Goal: Transaction & Acquisition: Purchase product/service

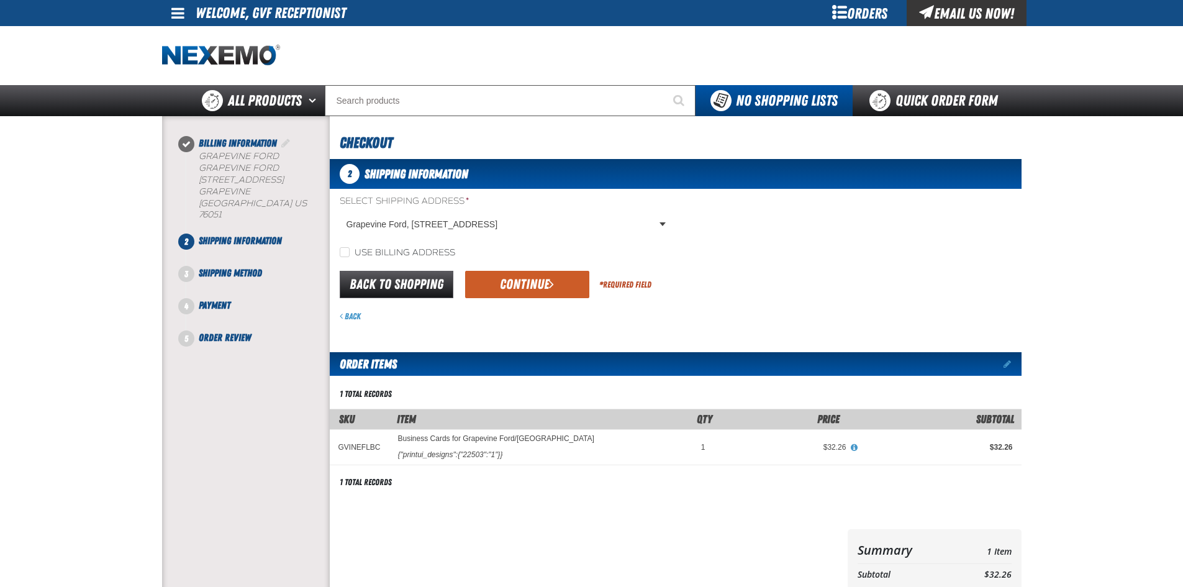
click at [523, 299] on div "Back to Shopping Continue * Required Field" at bounding box center [676, 285] width 692 height 32
click at [523, 287] on button "Continue" at bounding box center [527, 284] width 124 height 27
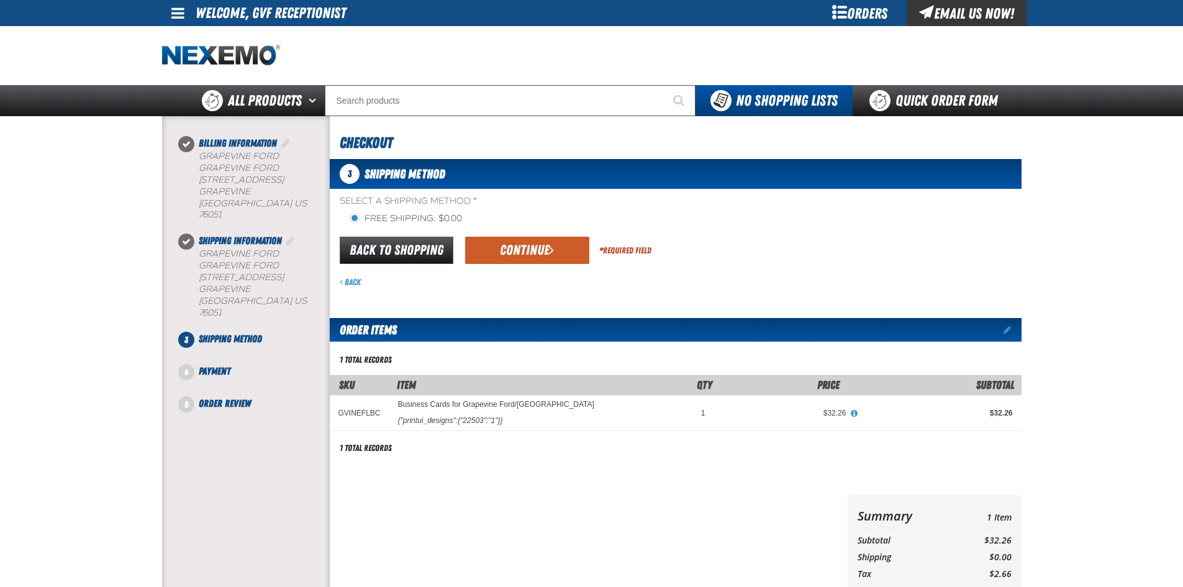
click at [541, 230] on div "Select a Shipping Method * Free Shipping: $0.00 flat_rate_2 primary Back to Sho…" at bounding box center [676, 241] width 692 height 93
click at [539, 243] on button "Continue" at bounding box center [527, 250] width 124 height 27
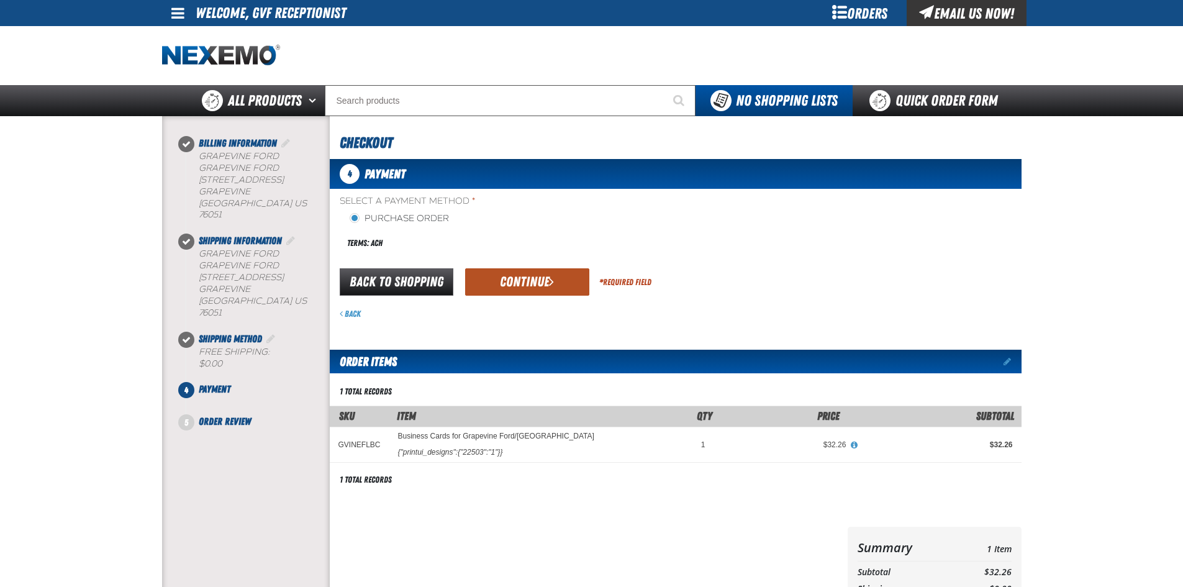
click at [548, 269] on button "Continue" at bounding box center [527, 281] width 124 height 27
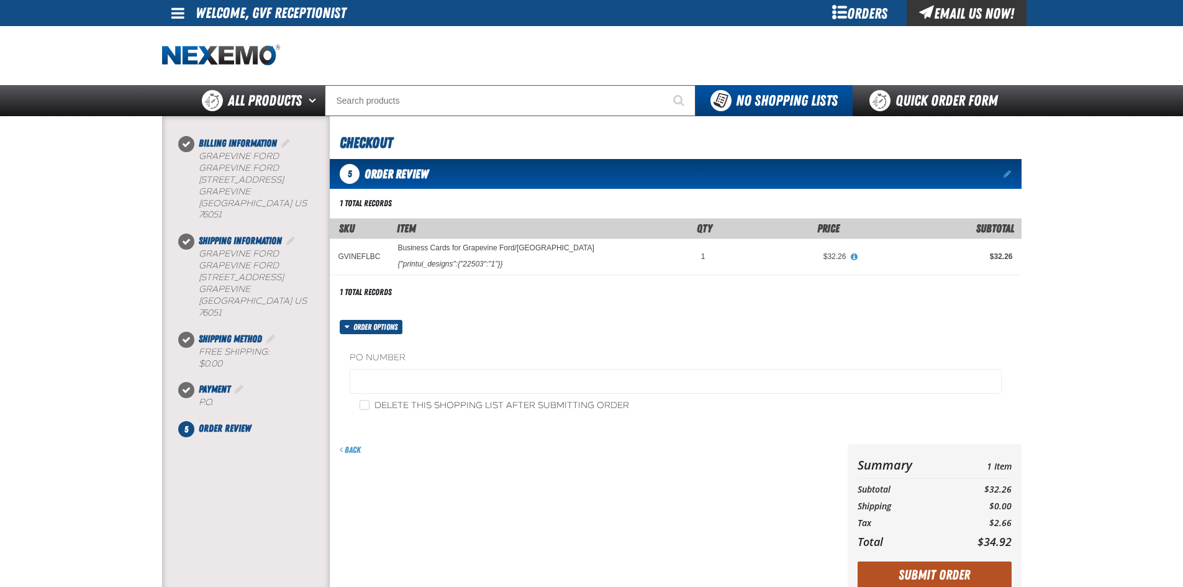
click at [919, 584] on button "Submit Order" at bounding box center [934, 574] width 154 height 27
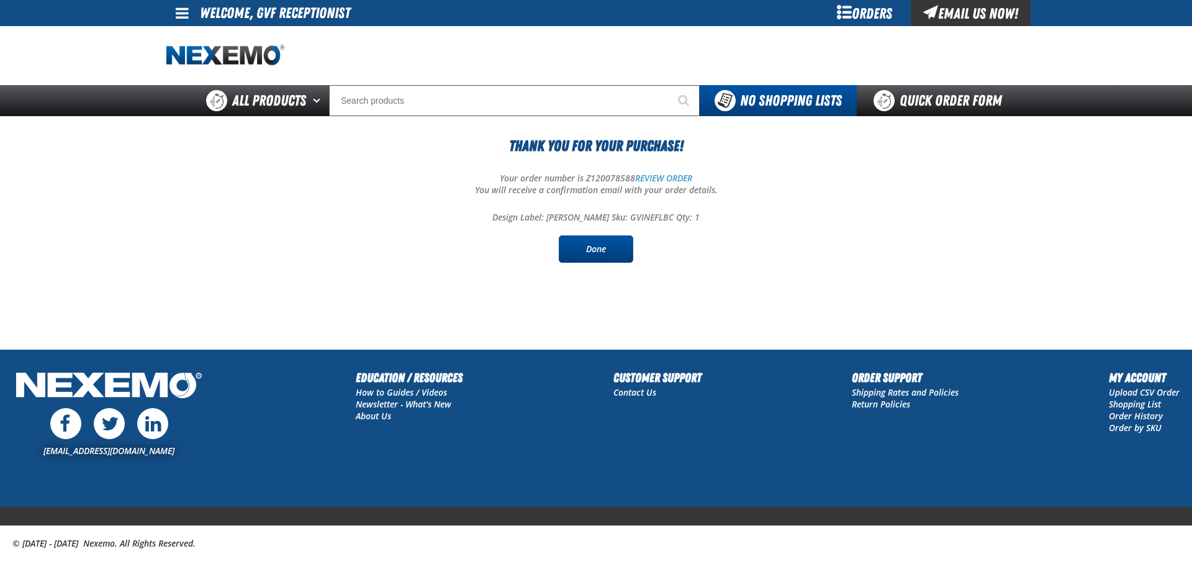
click at [584, 252] on link "Done" at bounding box center [596, 248] width 75 height 27
